Goal: Task Accomplishment & Management: Manage account settings

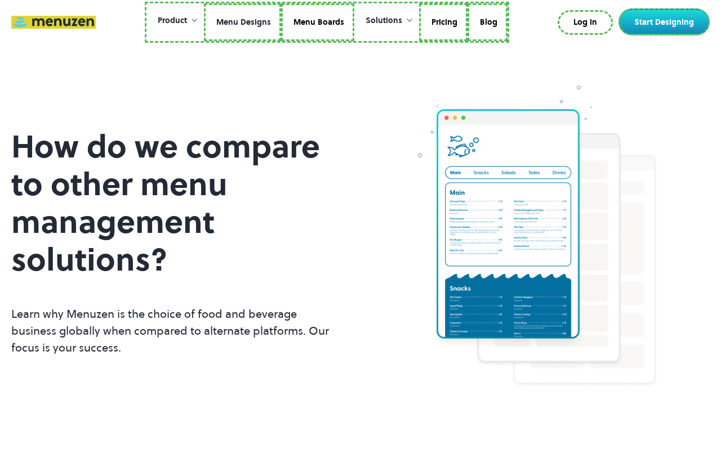
click at [243, 22] on link "Menu Designs" at bounding box center [242, 22] width 77 height 38
click at [315, 22] on link "Menu Boards" at bounding box center [317, 22] width 73 height 38
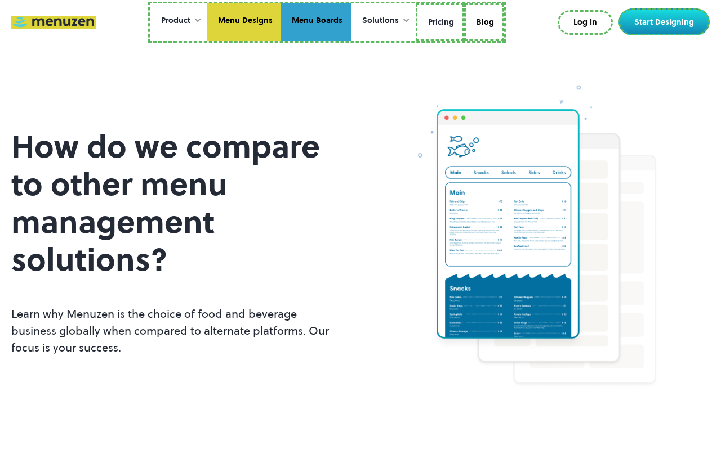
click at [439, 22] on link "Pricing" at bounding box center [440, 22] width 48 height 38
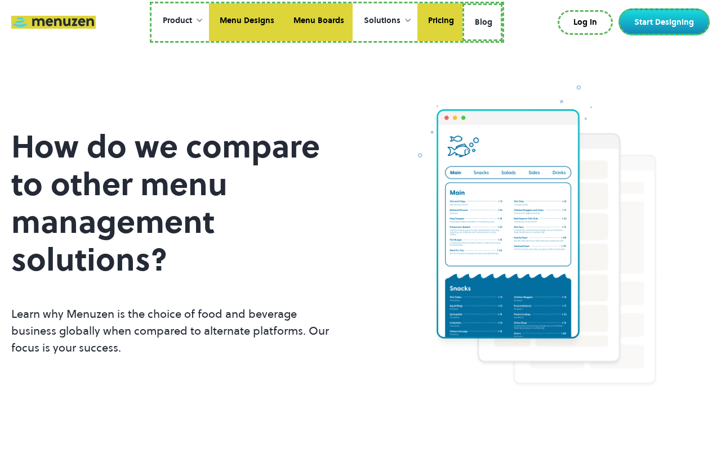
click at [482, 20] on link "Blog" at bounding box center [482, 22] width 40 height 38
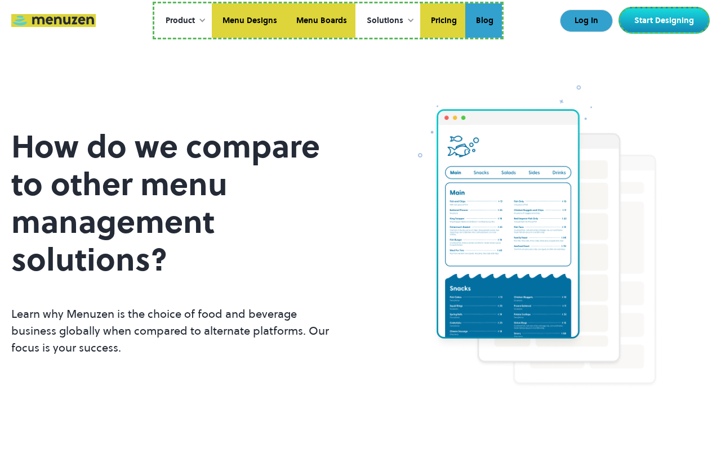
click at [587, 21] on link "Log In" at bounding box center [586, 21] width 53 height 23
